Goal: Information Seeking & Learning: Check status

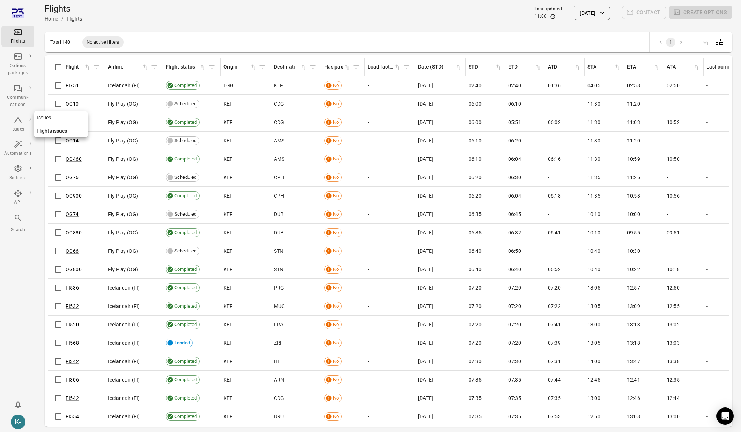
click at [43, 118] on link "Issues" at bounding box center [61, 117] width 54 height 13
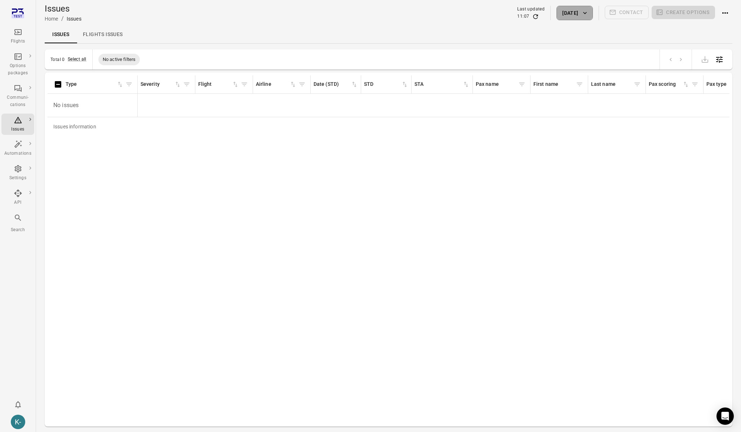
click at [565, 19] on button "[DATE]" at bounding box center [575, 13] width 36 height 14
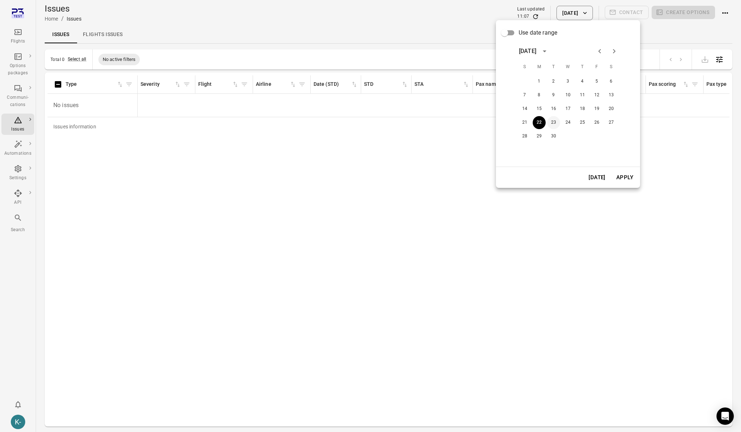
click at [554, 121] on button "23" at bounding box center [553, 122] width 13 height 13
click at [622, 181] on button "Apply" at bounding box center [625, 177] width 25 height 15
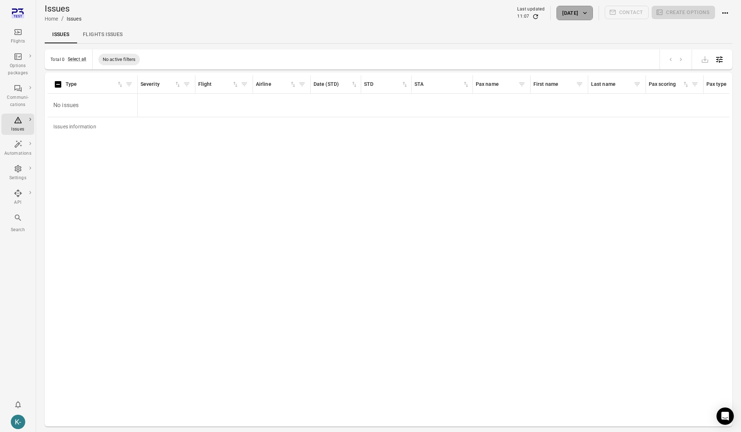
click at [557, 19] on button "[DATE]" at bounding box center [575, 13] width 36 height 14
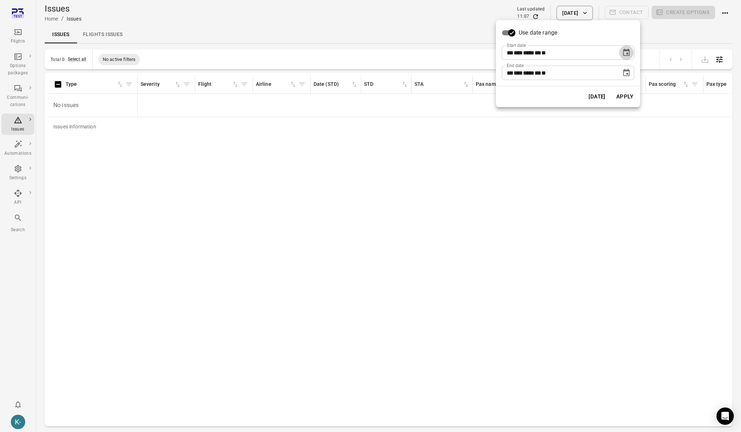
click at [624, 48] on button "Choose date, selected date is Sep 23, 2025" at bounding box center [626, 52] width 14 height 14
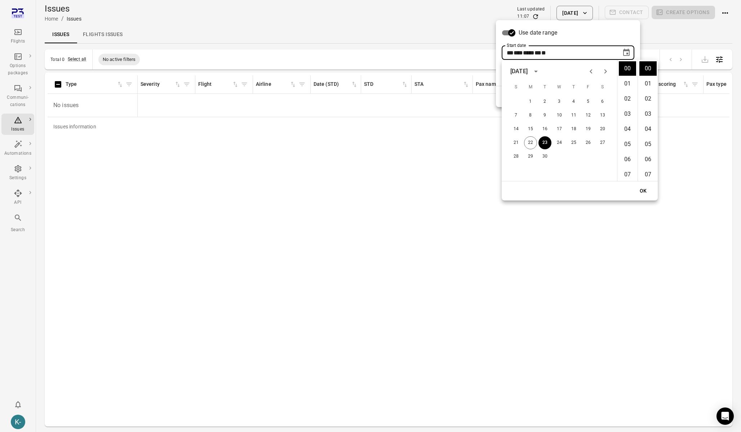
click at [589, 68] on icon "Previous month" at bounding box center [591, 71] width 9 height 9
click at [561, 106] on button "2" at bounding box center [559, 101] width 13 height 13
type input "**********"
click at [648, 190] on button "OK" at bounding box center [643, 190] width 23 height 13
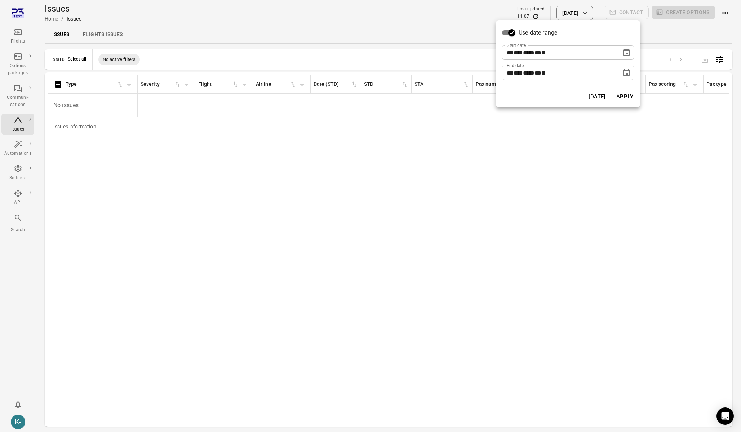
click at [624, 76] on icon "Choose date, selected date is Sep 23, 2025" at bounding box center [626, 73] width 9 height 9
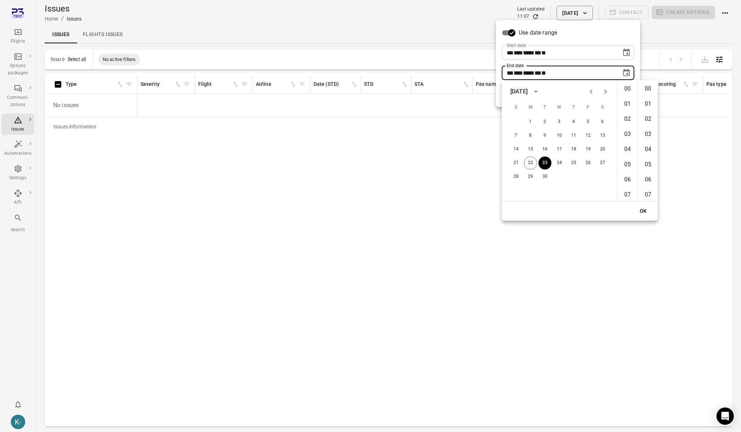
scroll to position [789, 0]
click at [604, 91] on icon "Next month" at bounding box center [605, 91] width 9 height 9
click at [579, 168] on div "16 17 18 19 20 21 22" at bounding box center [559, 162] width 115 height 13
click at [600, 175] on button "29" at bounding box center [602, 176] width 13 height 13
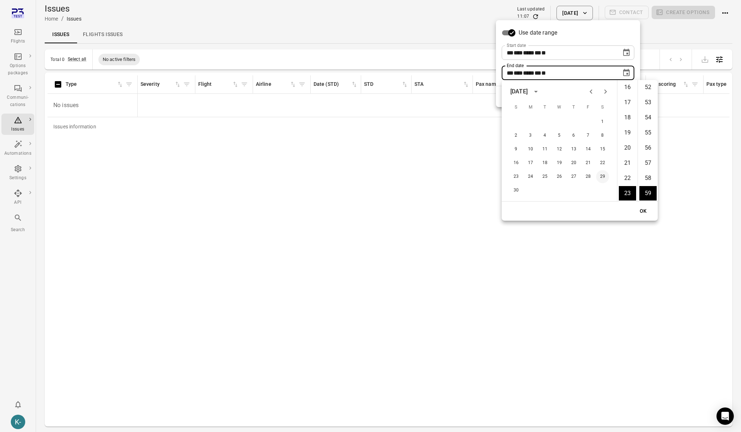
type input "**********"
click at [635, 205] on button "OK" at bounding box center [643, 210] width 23 height 13
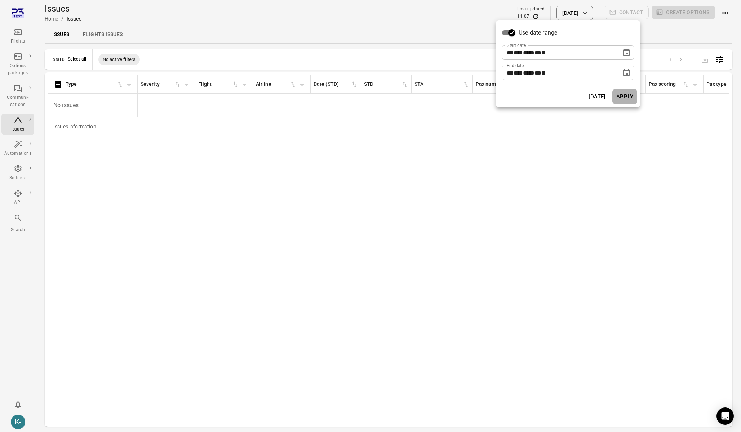
click at [624, 102] on button "Apply" at bounding box center [625, 96] width 25 height 15
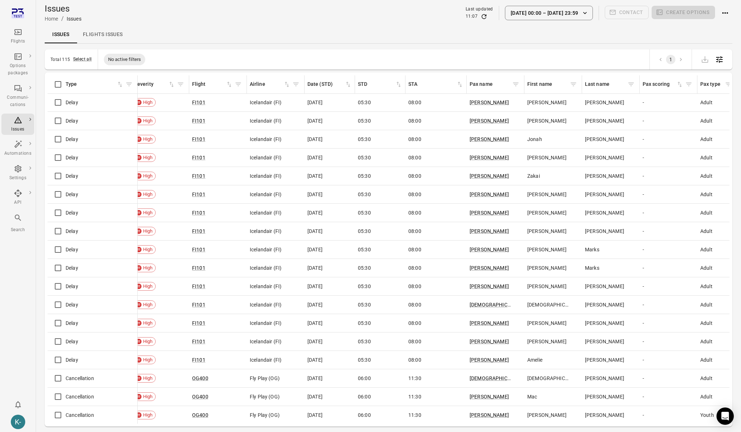
scroll to position [0, 0]
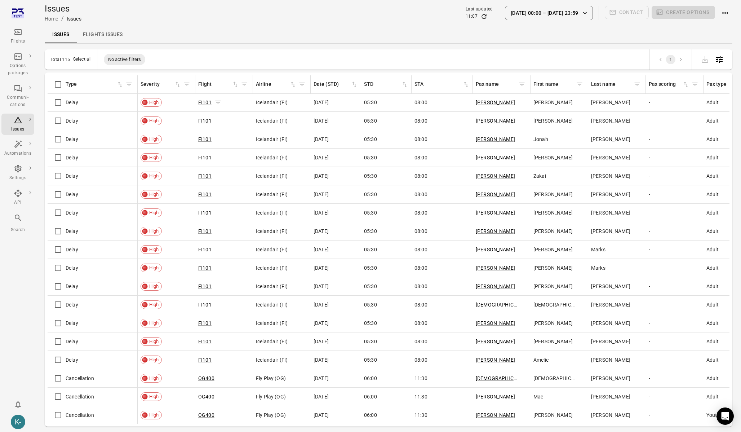
click at [217, 102] on icon "Issues information" at bounding box center [218, 102] width 7 height 7
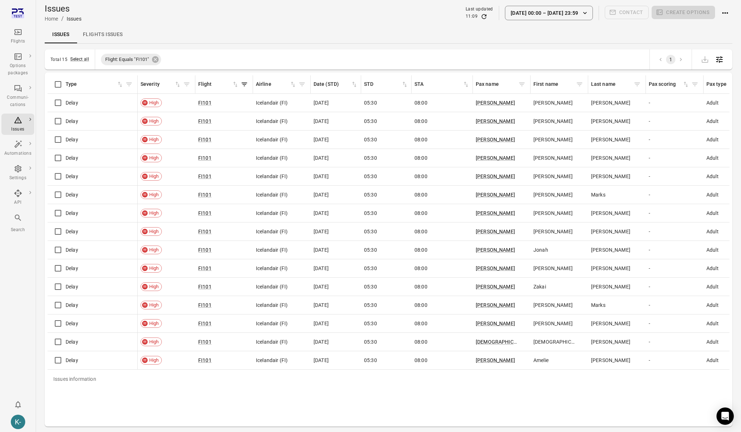
click at [129, 85] on icon "Filter by type" at bounding box center [128, 84] width 7 height 7
click at [114, 125] on body "Flights Options packages Communi-cations Issues Automations Settings API Search…" at bounding box center [370, 227] width 741 height 455
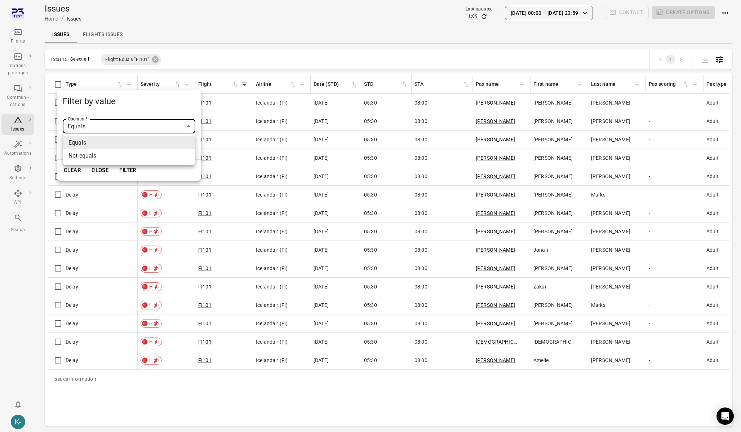
click at [114, 125] on div at bounding box center [370, 216] width 741 height 432
click at [100, 148] on body "Flights Options packages Communi-cations Issues Automations Settings API Search…" at bounding box center [370, 227] width 741 height 455
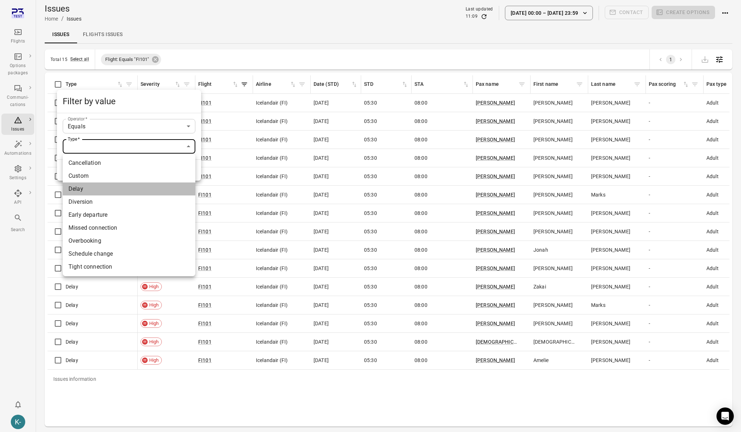
click at [80, 189] on li "Delay" at bounding box center [129, 188] width 133 height 13
type input "*****"
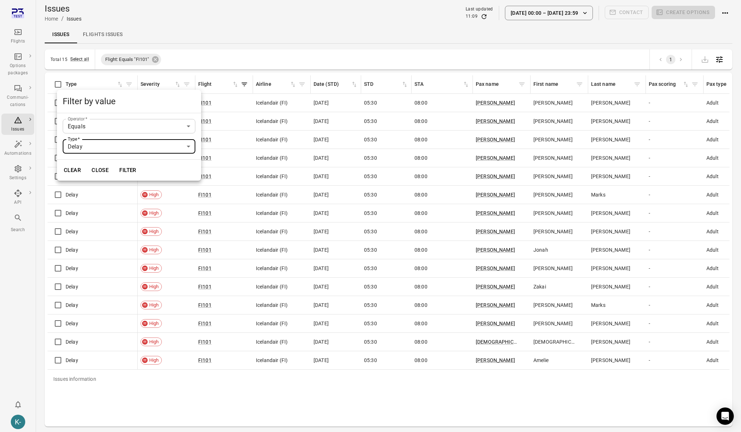
click at [124, 173] on button "Filter" at bounding box center [127, 170] width 25 height 15
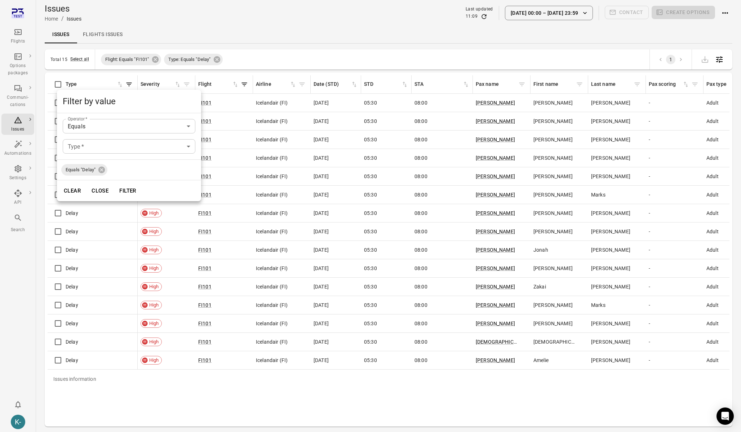
click at [377, 30] on div at bounding box center [370, 216] width 741 height 432
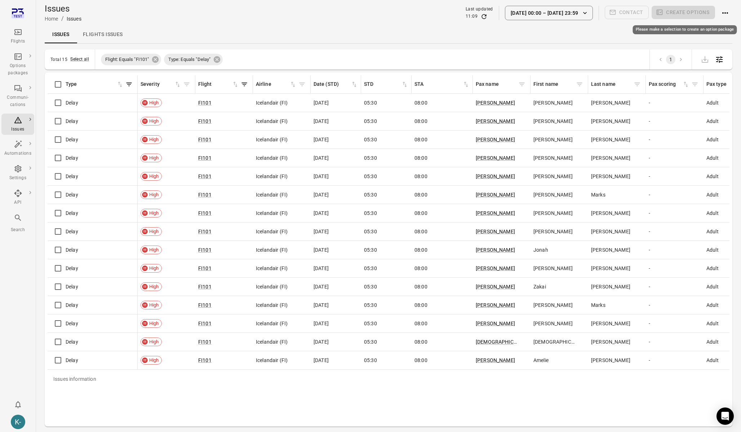
click at [670, 10] on span "Create options" at bounding box center [683, 13] width 63 height 14
